Goal: Check status: Check status

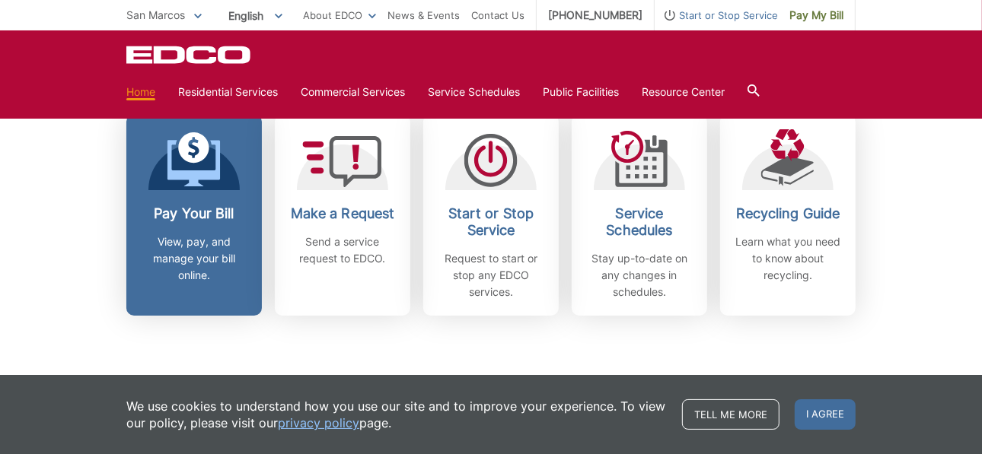
scroll to position [457, 0]
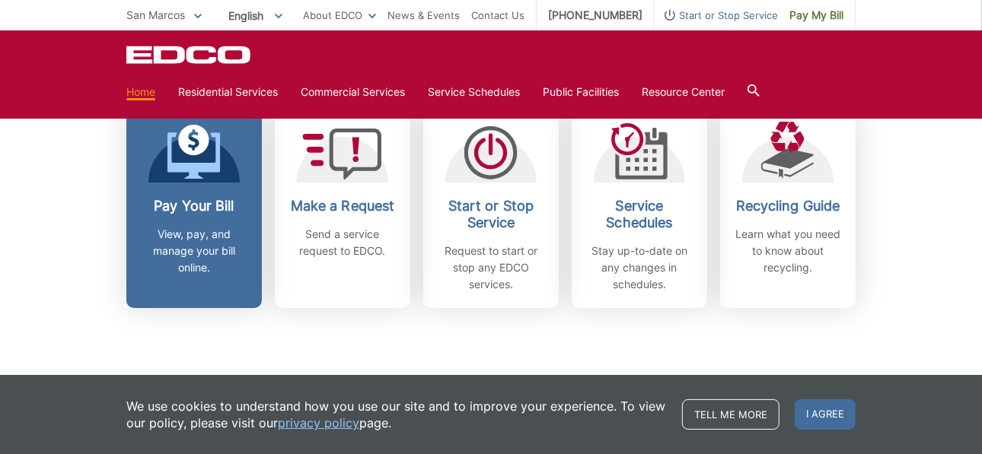
click at [193, 220] on div "Pay Your Bill View, pay, and manage your bill online." at bounding box center [194, 237] width 113 height 78
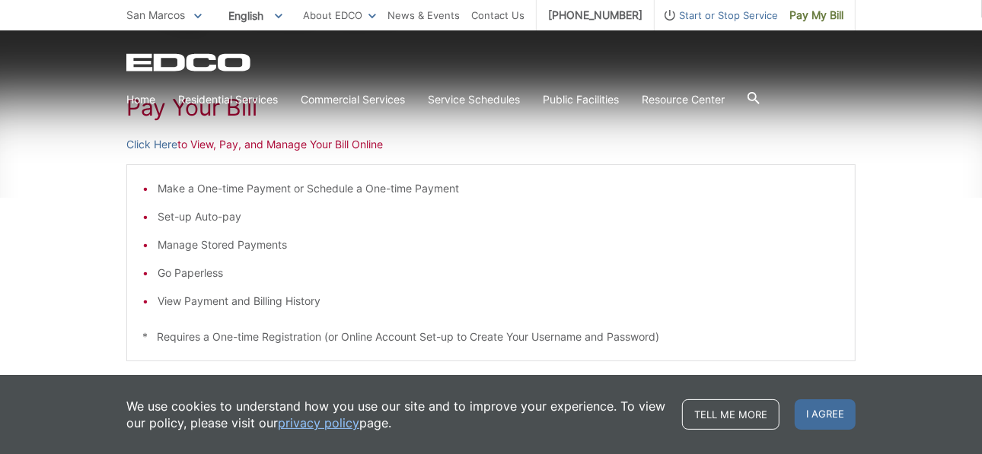
scroll to position [272, 0]
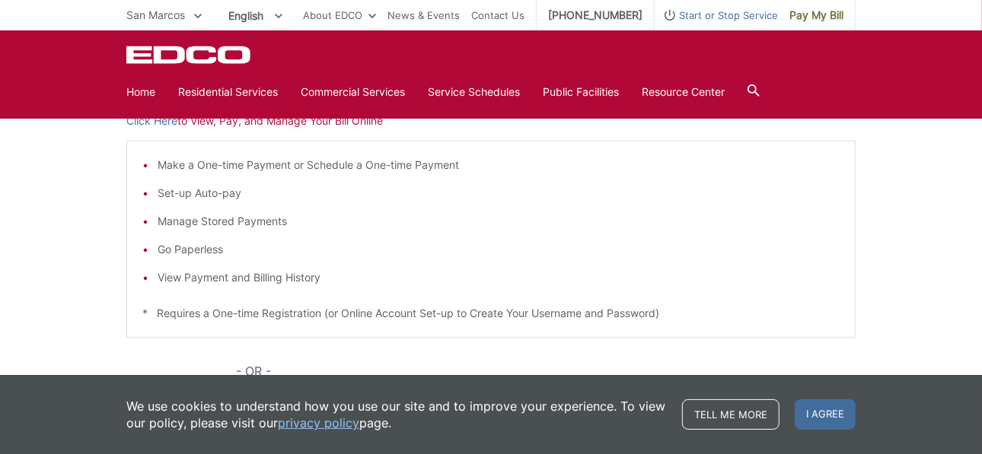
click at [238, 280] on li "View Payment and Billing History" at bounding box center [499, 277] width 682 height 17
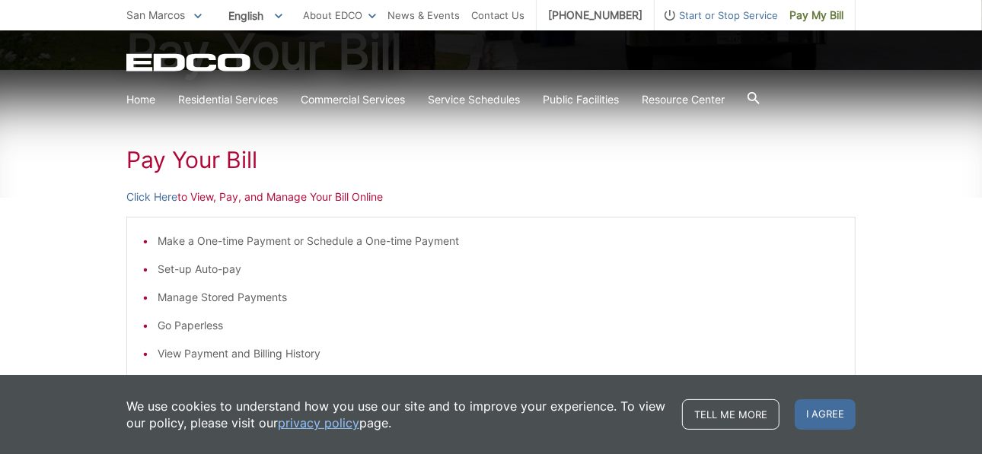
scroll to position [197, 0]
click at [151, 195] on link "Click Here" at bounding box center [151, 196] width 51 height 17
